Goal: Transaction & Acquisition: Purchase product/service

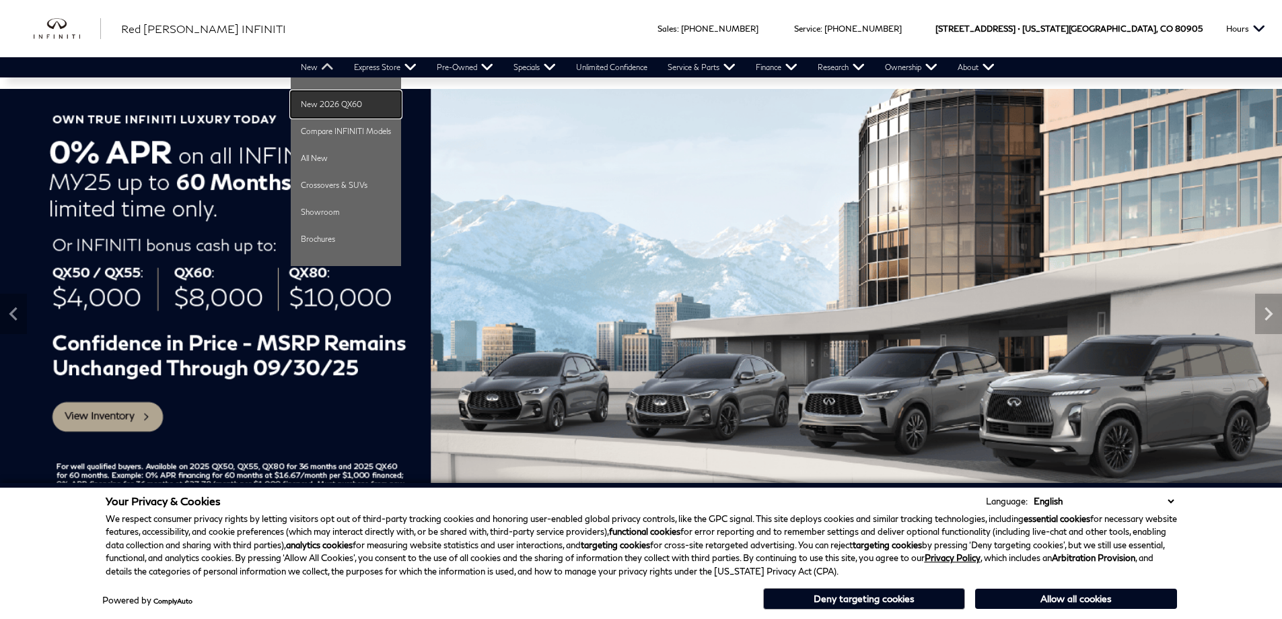
click at [330, 104] on link "New 2026 QX60" at bounding box center [346, 104] width 110 height 27
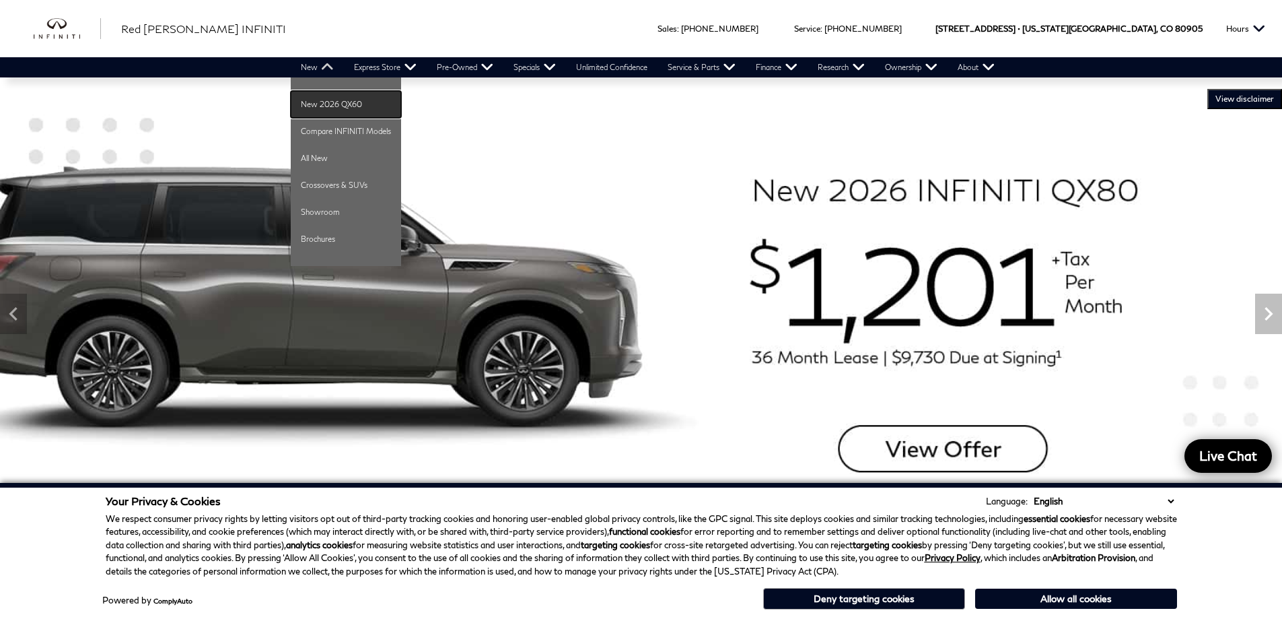
click at [326, 102] on link "New 2026 QX60" at bounding box center [346, 104] width 110 height 27
click at [328, 164] on link "All New" at bounding box center [346, 158] width 110 height 27
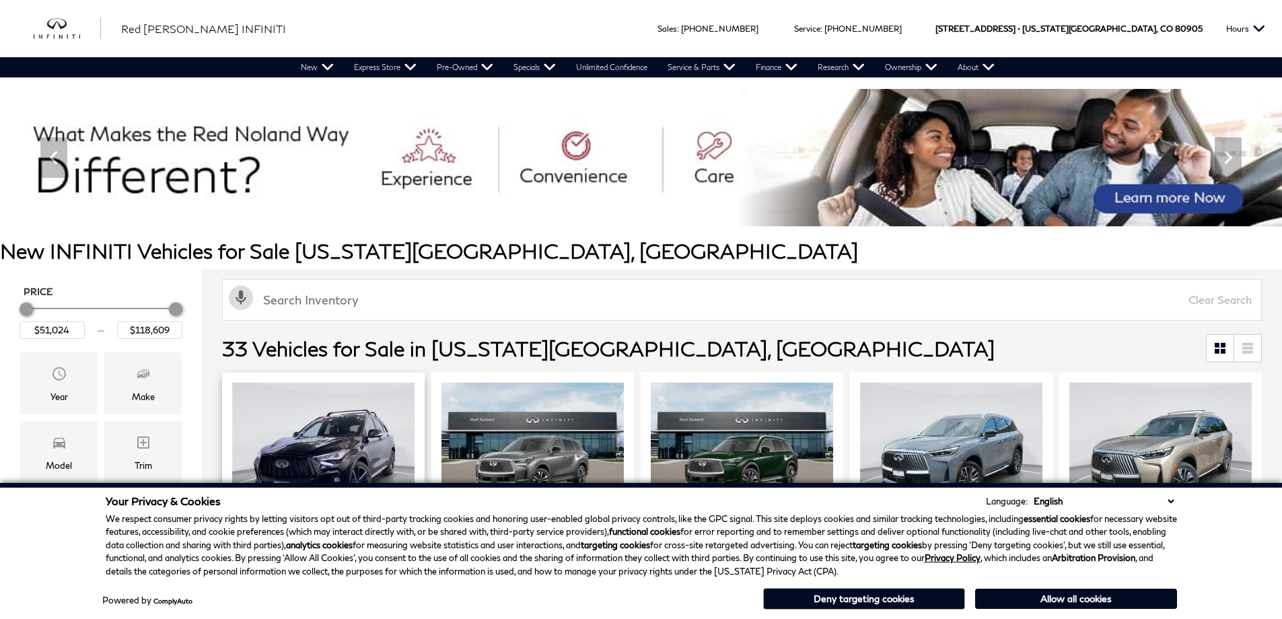
scroll to position [269, 0]
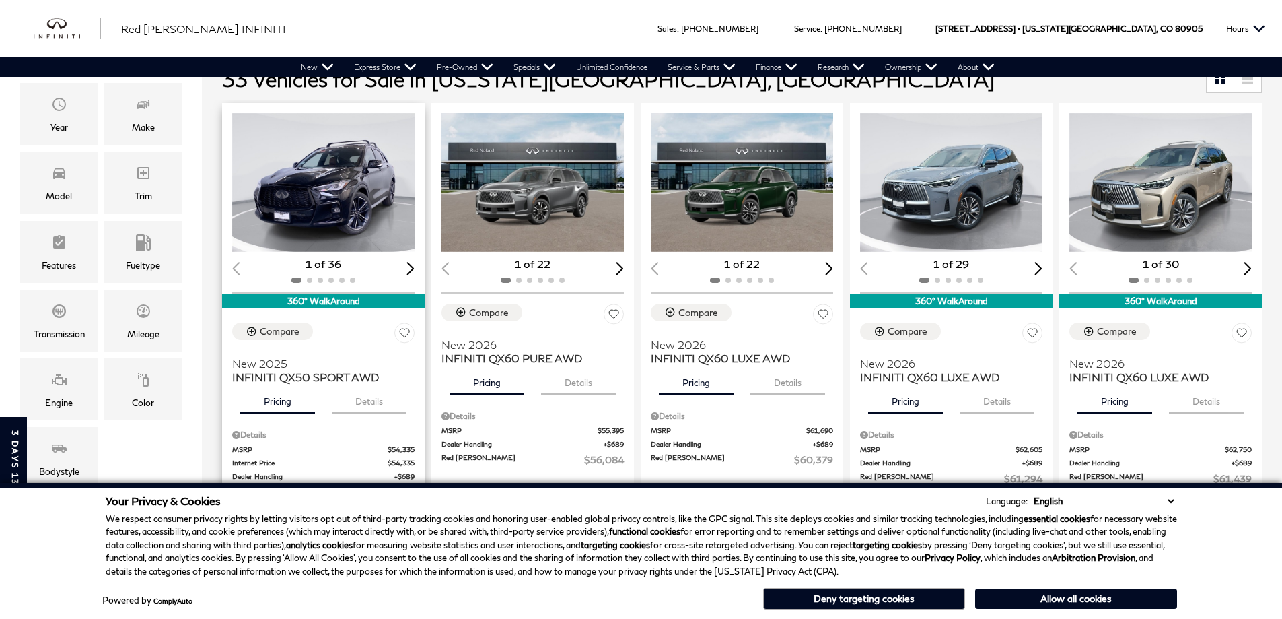
click at [311, 384] on button "Pricing" at bounding box center [277, 399] width 75 height 30
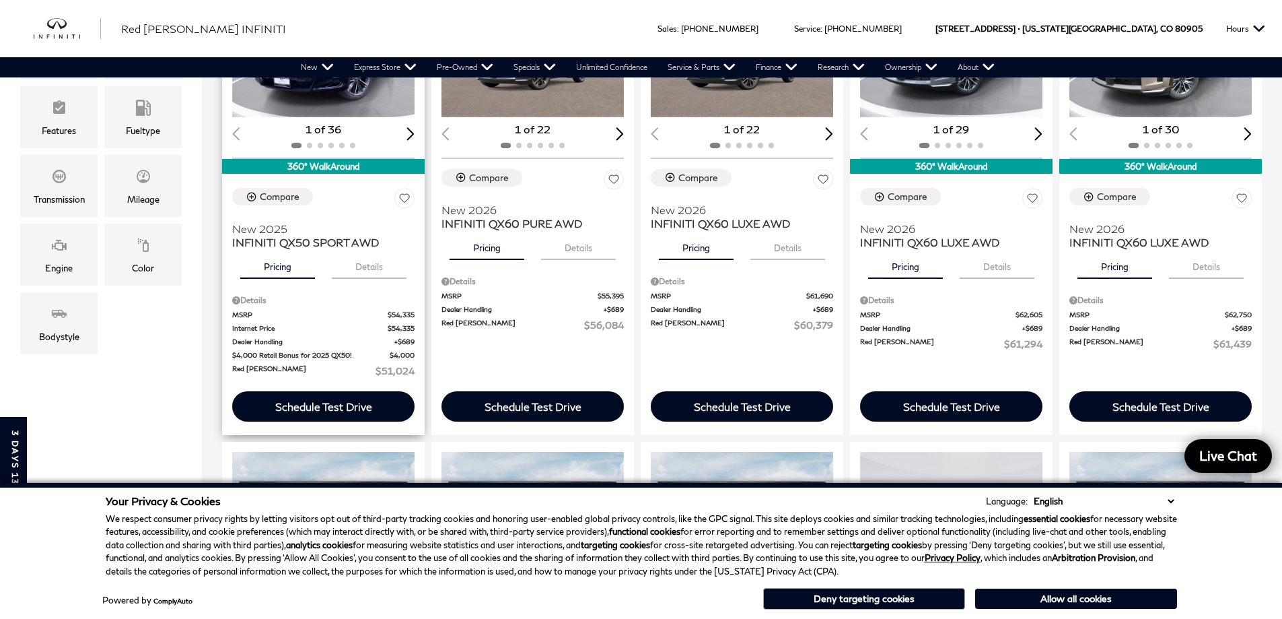
click at [345, 283] on div "Compare New 2025 INFINITI QX50 SPORT AWD Pricing Details Details MSRP $54,335 I…" at bounding box center [323, 283] width 203 height 210
click at [325, 238] on span "INFINITI QX50 SPORT AWD" at bounding box center [318, 242] width 172 height 13
click at [1077, 600] on button "Allow all cookies" at bounding box center [1076, 598] width 202 height 20
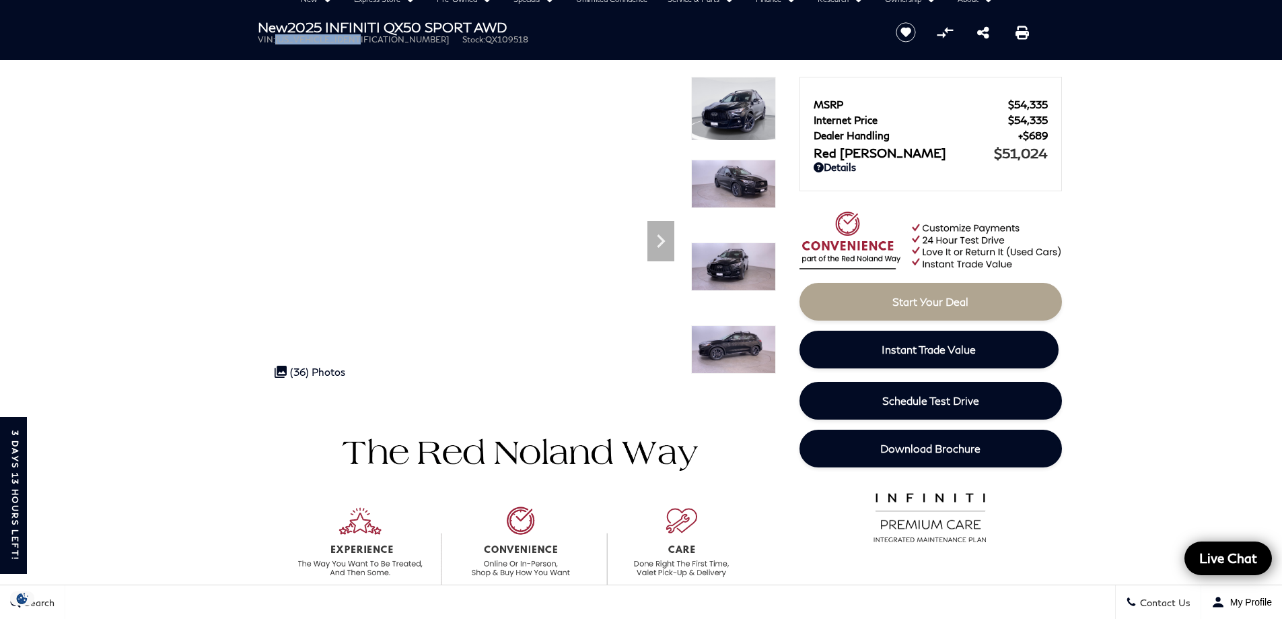
drag, startPoint x: 363, startPoint y: 40, endPoint x: 277, endPoint y: 42, distance: 85.5
click at [277, 42] on span "3PCAJ5FB7SF109518" at bounding box center [362, 39] width 174 height 10
